Goal: Information Seeking & Learning: Learn about a topic

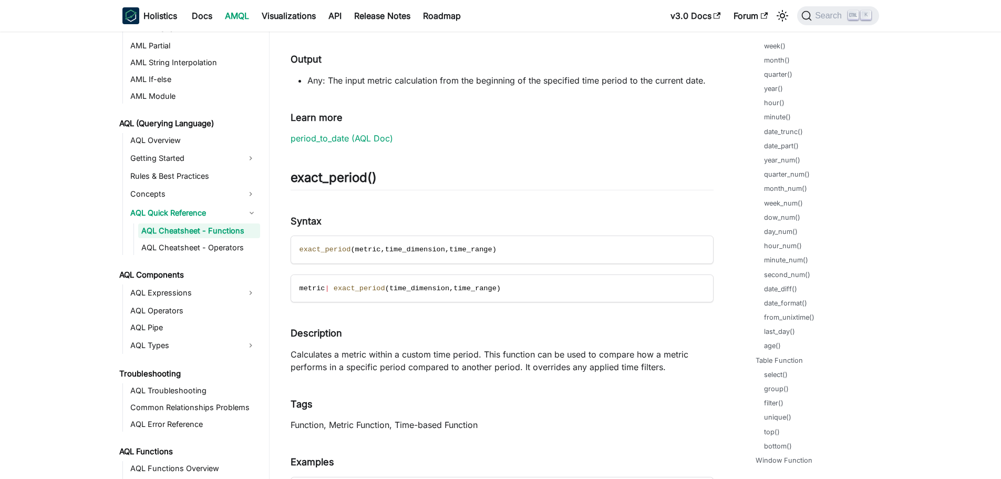
scroll to position [578, 0]
click at [783, 217] on link "dow_num()" at bounding box center [784, 214] width 36 height 10
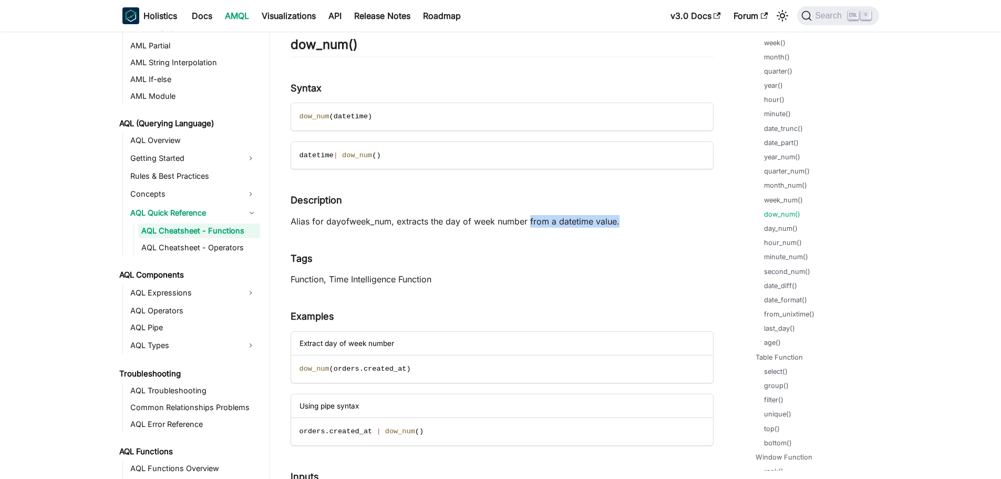
drag, startPoint x: 530, startPoint y: 221, endPoint x: 629, endPoint y: 222, distance: 98.8
click at [629, 222] on p "Alias for dayofweek_num, extracts the day of week number from a datetime value." at bounding box center [502, 221] width 423 height 13
click at [792, 232] on link "day_num()" at bounding box center [783, 228] width 34 height 10
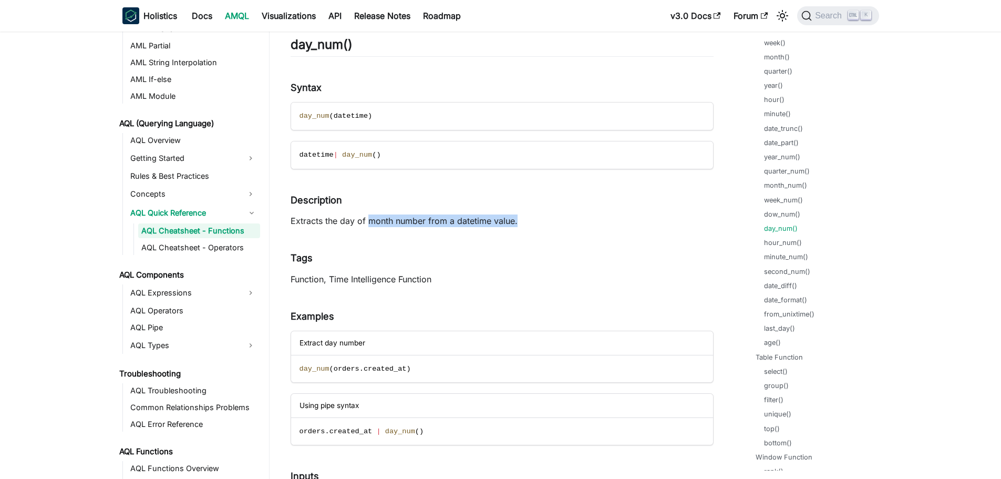
drag, startPoint x: 370, startPoint y: 220, endPoint x: 568, endPoint y: 220, distance: 198.2
click at [568, 220] on p "Extracts the day of month number from a datetime value." at bounding box center [502, 220] width 423 height 13
drag, startPoint x: 545, startPoint y: 222, endPoint x: 343, endPoint y: 222, distance: 201.8
click at [343, 222] on p "Extracts the day of month number from a datetime value." at bounding box center [502, 220] width 423 height 13
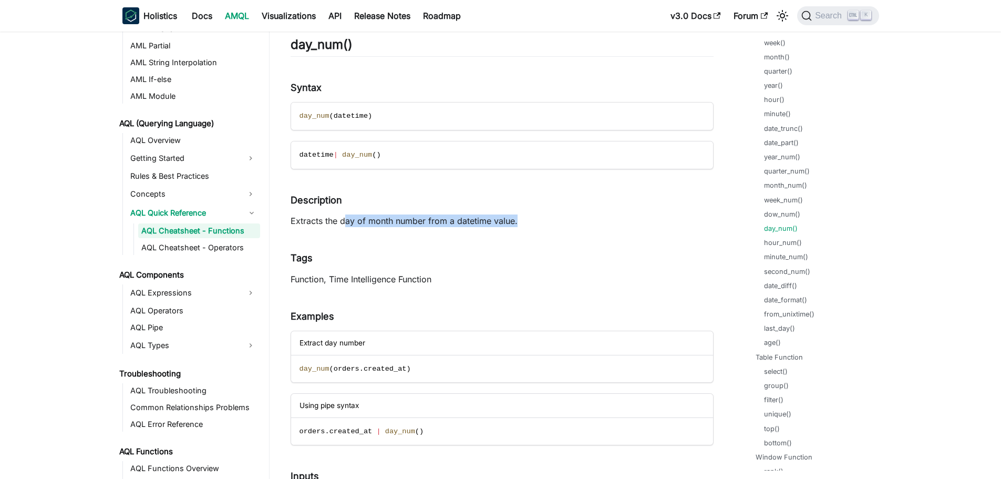
click at [394, 222] on p "Extracts the day of month number from a datetime value." at bounding box center [502, 220] width 423 height 13
drag, startPoint x: 307, startPoint y: 116, endPoint x: 236, endPoint y: 112, distance: 71.6
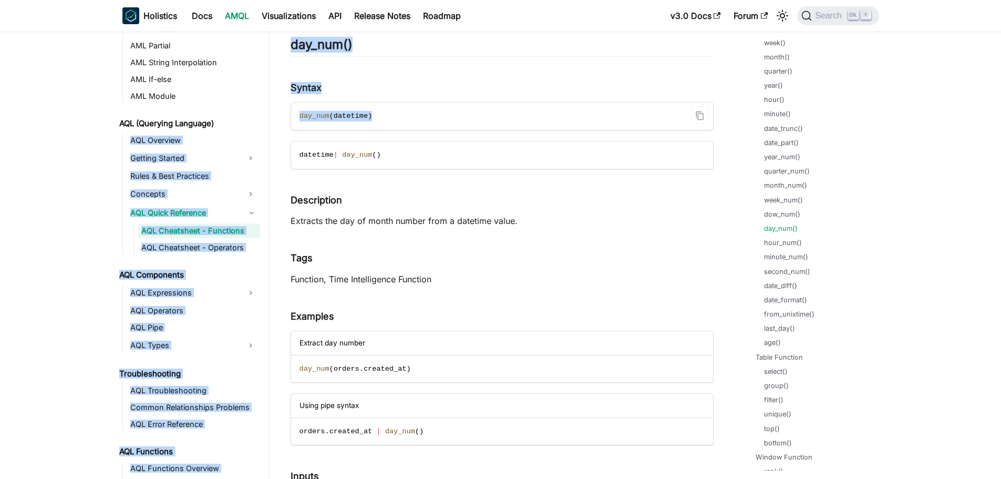
click at [389, 115] on code "day_num ( datetime )" at bounding box center [501, 115] width 420 height 27
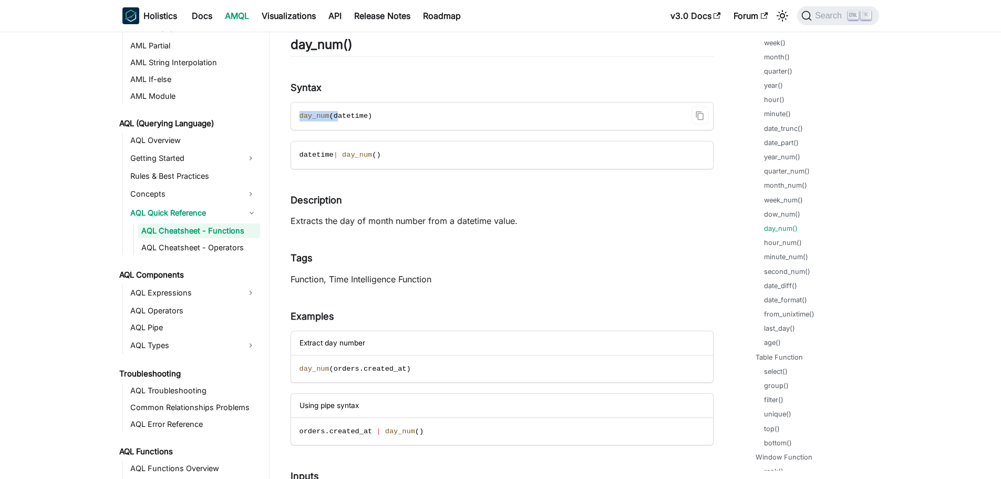
drag, startPoint x: 299, startPoint y: 117, endPoint x: 334, endPoint y: 117, distance: 35.7
click at [334, 117] on code "day_num ( datetime )" at bounding box center [501, 115] width 420 height 27
click at [334, 117] on span "datetime" at bounding box center [351, 116] width 34 height 8
click at [781, 214] on link "dow_num()" at bounding box center [784, 214] width 36 height 10
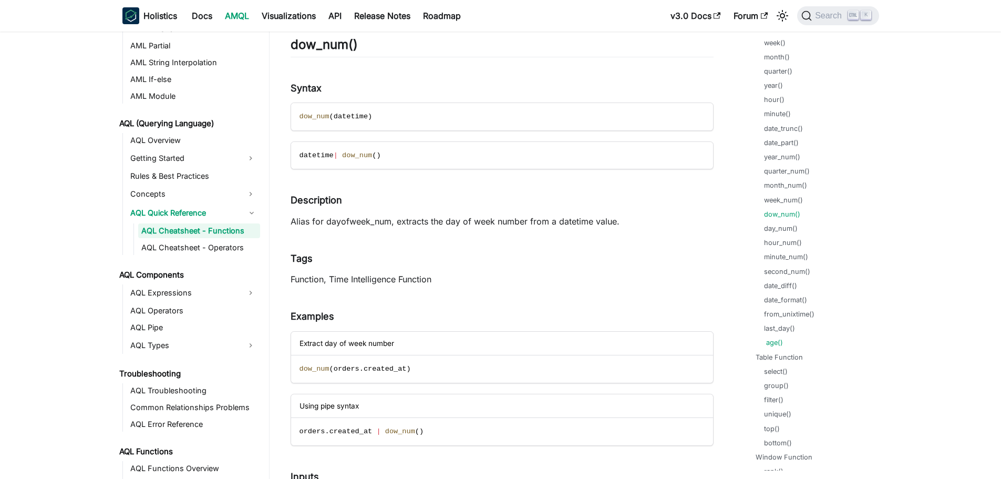
click at [776, 342] on link "age()" at bounding box center [774, 342] width 17 height 10
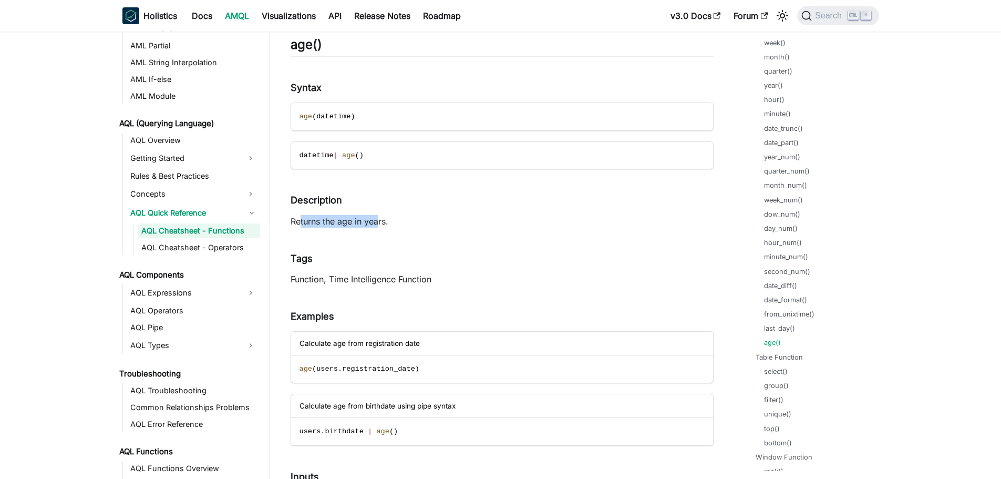
drag, startPoint x: 364, startPoint y: 226, endPoint x: 297, endPoint y: 222, distance: 67.4
click at [300, 223] on p "Returns the age in years." at bounding box center [502, 221] width 423 height 13
drag, startPoint x: 288, startPoint y: 222, endPoint x: 389, endPoint y: 227, distance: 101.0
click at [389, 227] on p "Returns the age in years." at bounding box center [502, 221] width 423 height 13
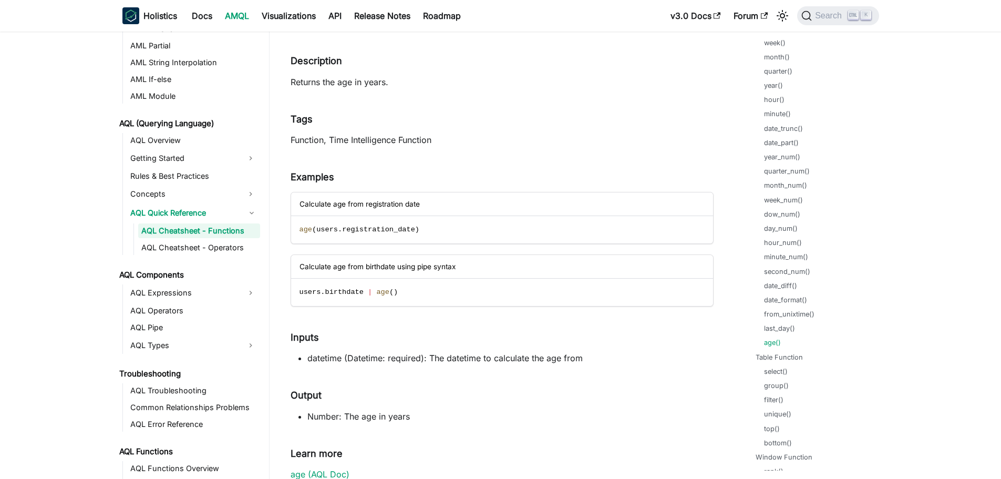
scroll to position [35093, 0]
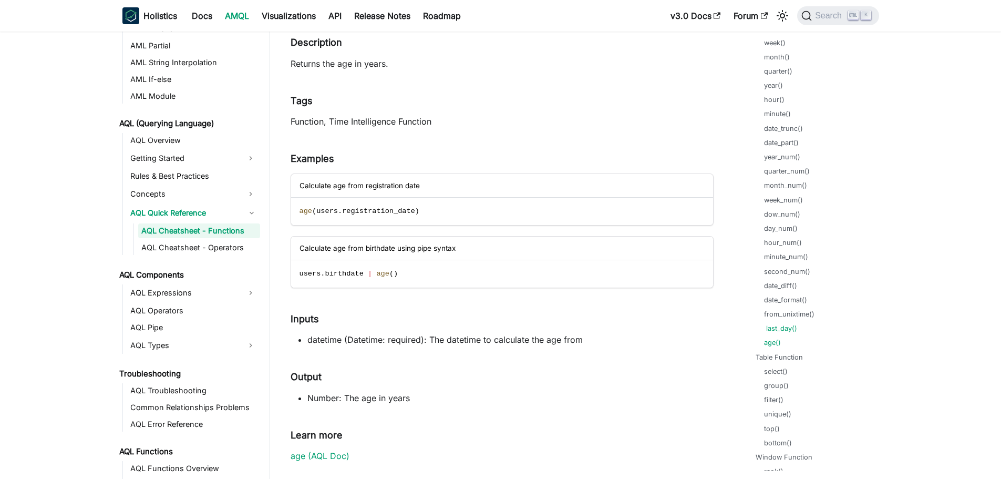
click at [788, 330] on link "last_day()" at bounding box center [781, 328] width 31 height 10
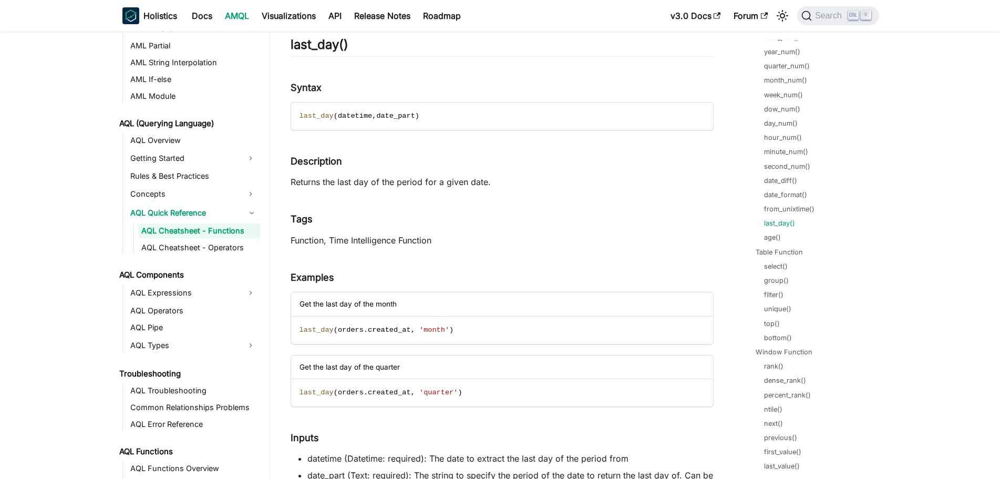
scroll to position [631, 0]
click at [803, 248] on link "date_format()" at bounding box center [787, 247] width 43 height 10
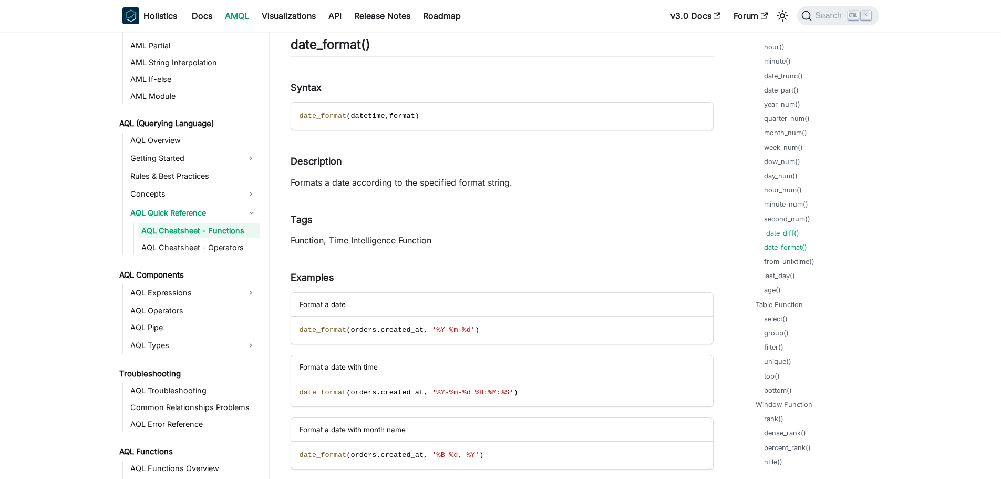
click at [786, 234] on link "date_diff()" at bounding box center [782, 233] width 33 height 10
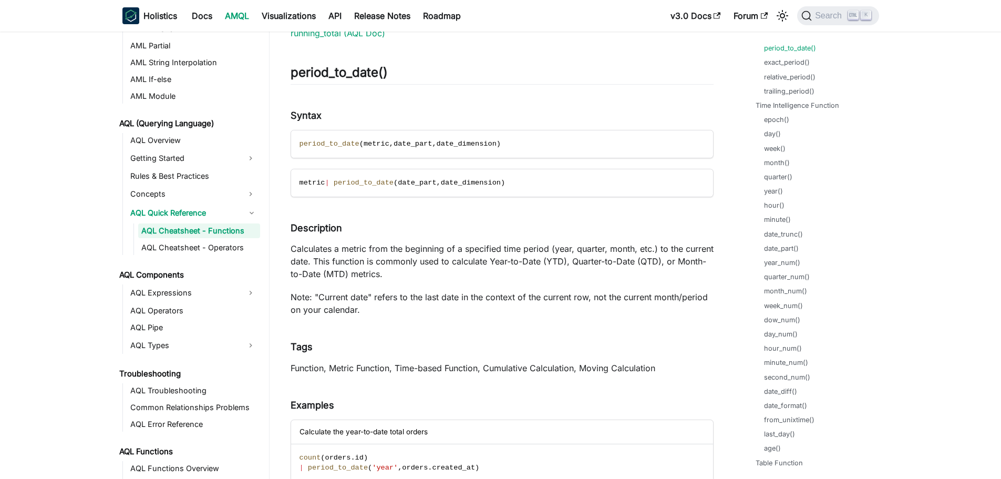
scroll to position [473, 0]
click at [664, 289] on link "second_num()" at bounding box center [789, 377] width 46 height 10
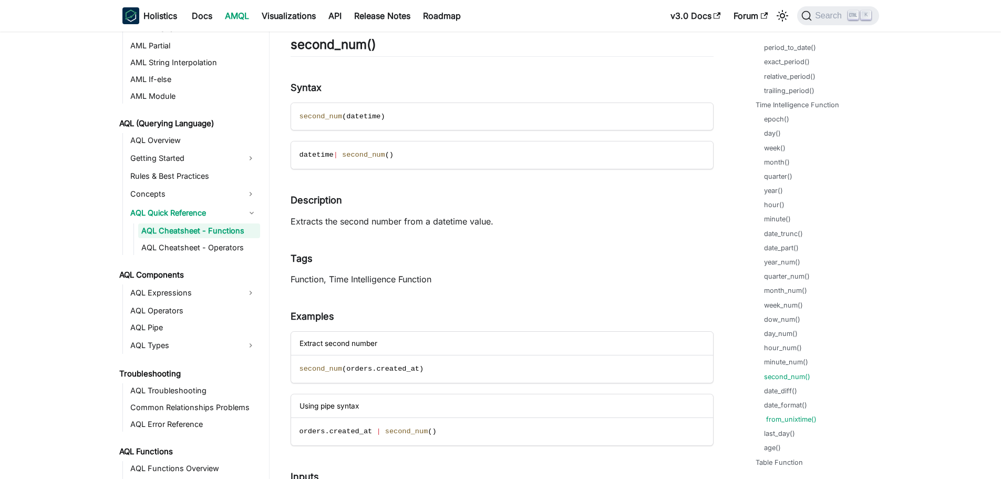
click at [664, 289] on link "from_unixtime()" at bounding box center [791, 419] width 50 height 10
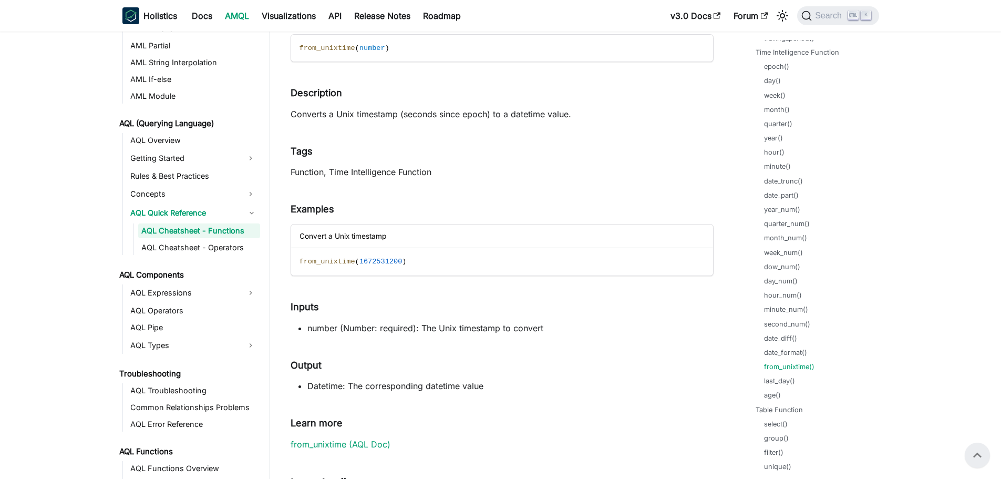
scroll to position [33882, 0]
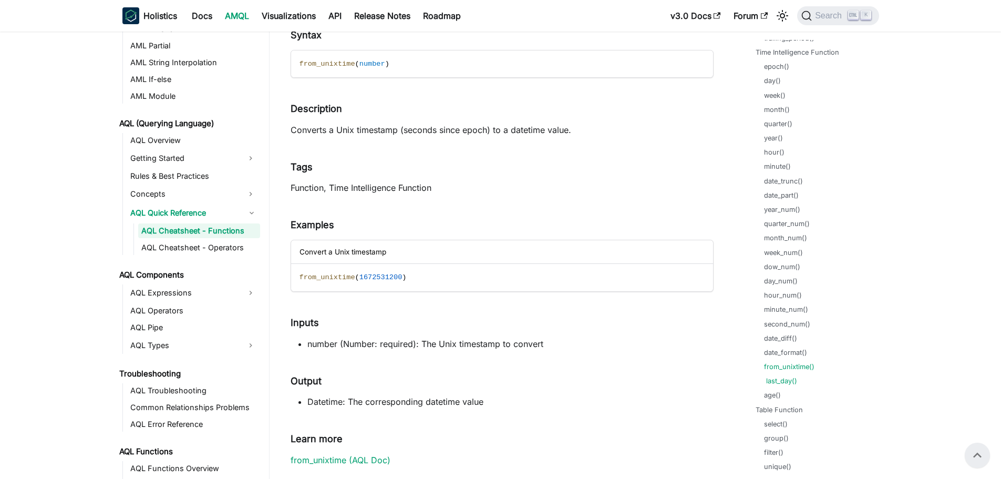
click at [664, 289] on link "last_day()" at bounding box center [781, 381] width 31 height 10
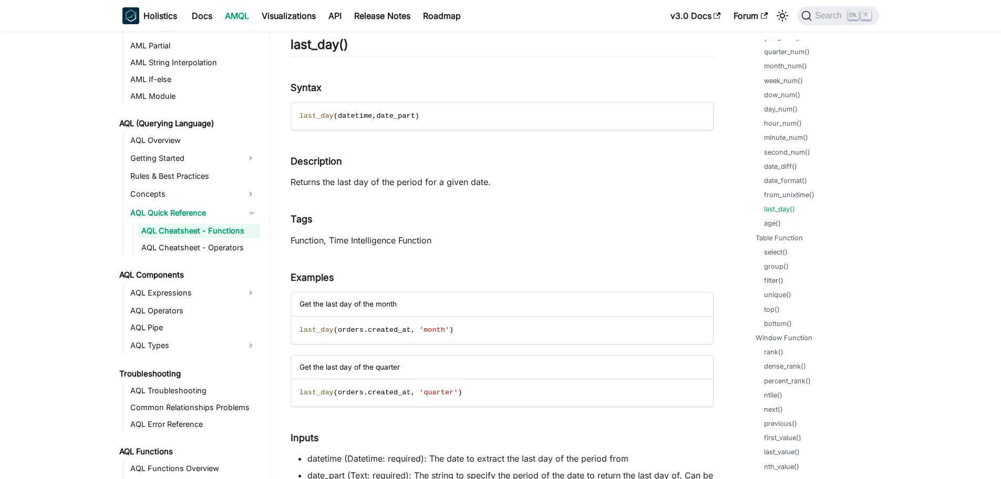
scroll to position [683, 0]
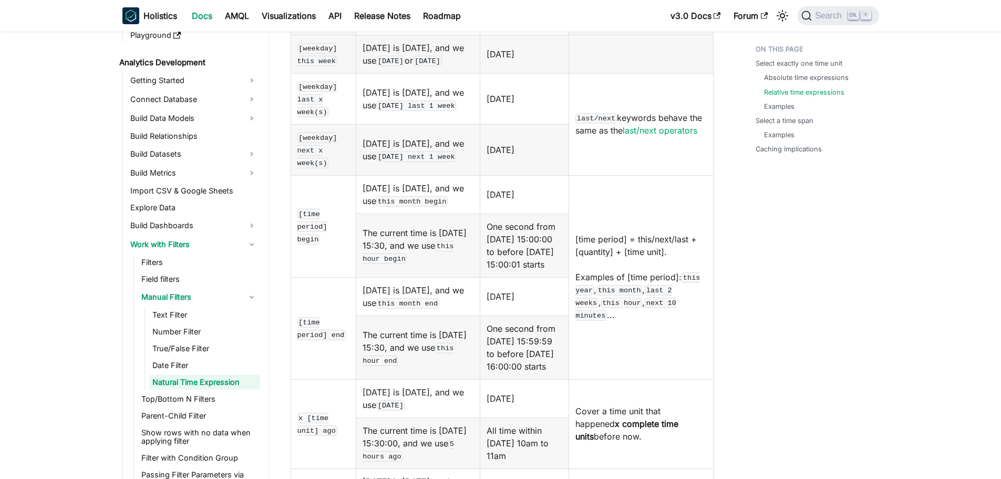
scroll to position [1209, 0]
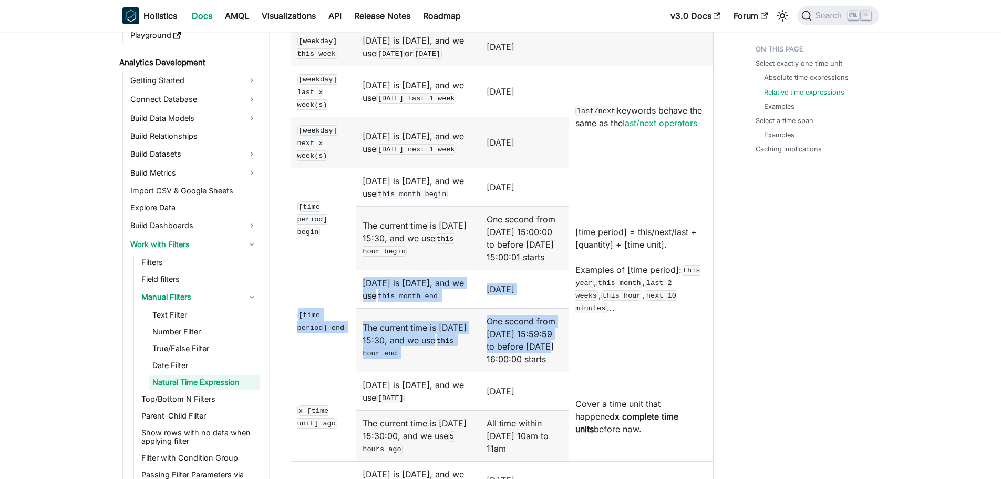
drag, startPoint x: 392, startPoint y: 361, endPoint x: 536, endPoint y: 395, distance: 148.1
click at [535, 395] on tbody "beginning 1970-01-01 today Today is 2024-04-01, and we use today 2024-04-01 yes…" at bounding box center [502, 148] width 423 height 805
click at [536, 372] on td "One second from 2024-01-01 15:59:59 to before 2024-01-01 16:00:00 starts" at bounding box center [524, 340] width 89 height 64
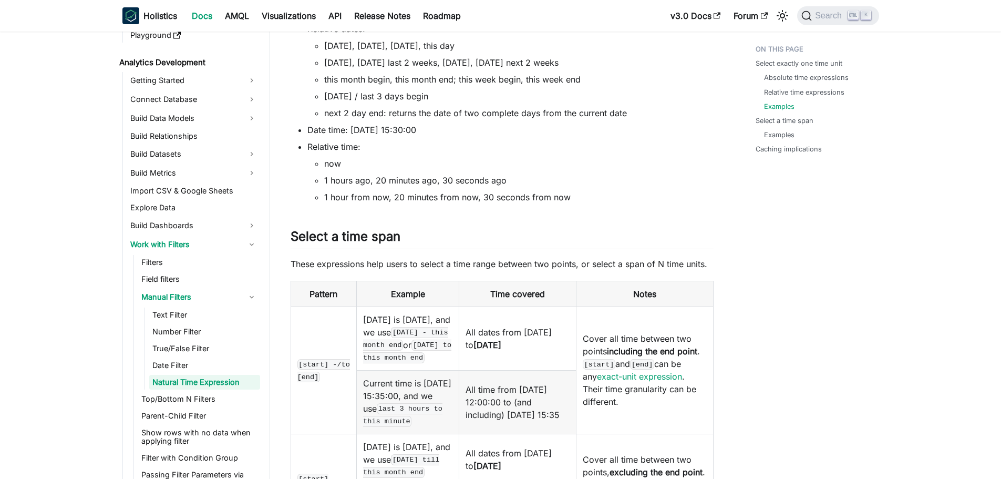
scroll to position [1840, 0]
